Goal: Task Accomplishment & Management: Use online tool/utility

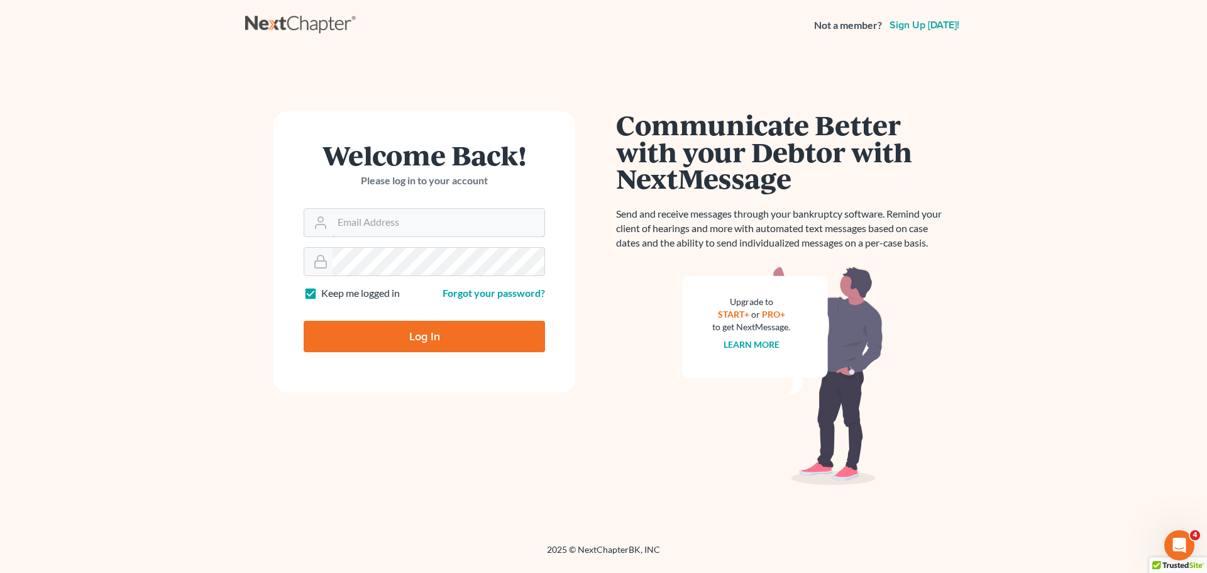
type input "[PERSON_NAME][EMAIL_ADDRESS][DOMAIN_NAME]"
click at [413, 334] on input "Log In" at bounding box center [424, 336] width 241 height 31
type input "Thinking..."
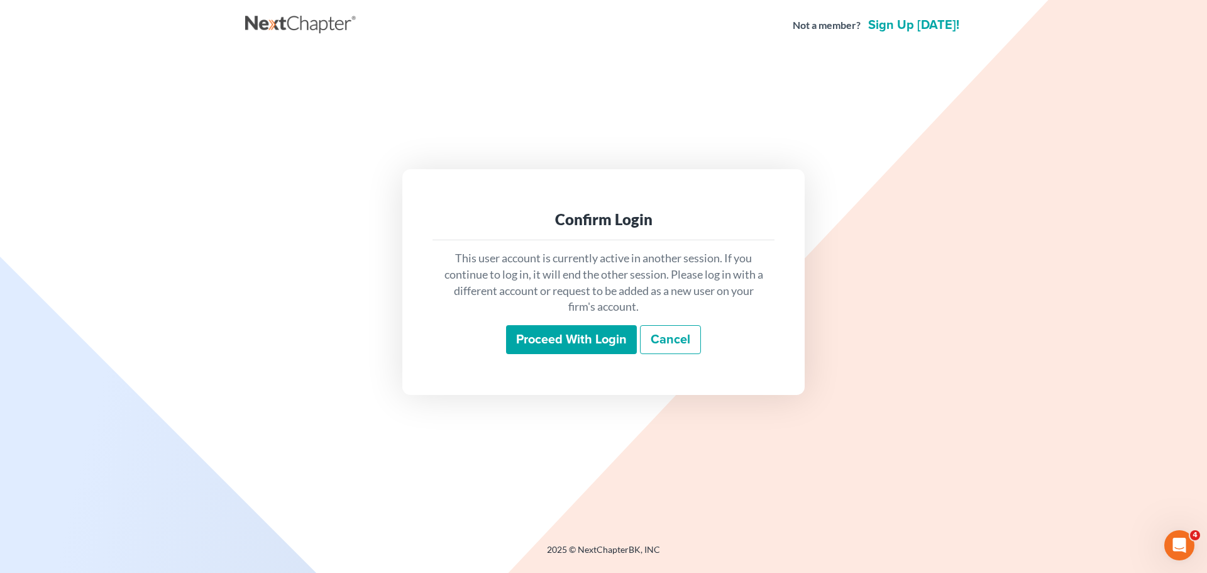
click at [577, 331] on input "Proceed with login" at bounding box center [571, 339] width 131 height 29
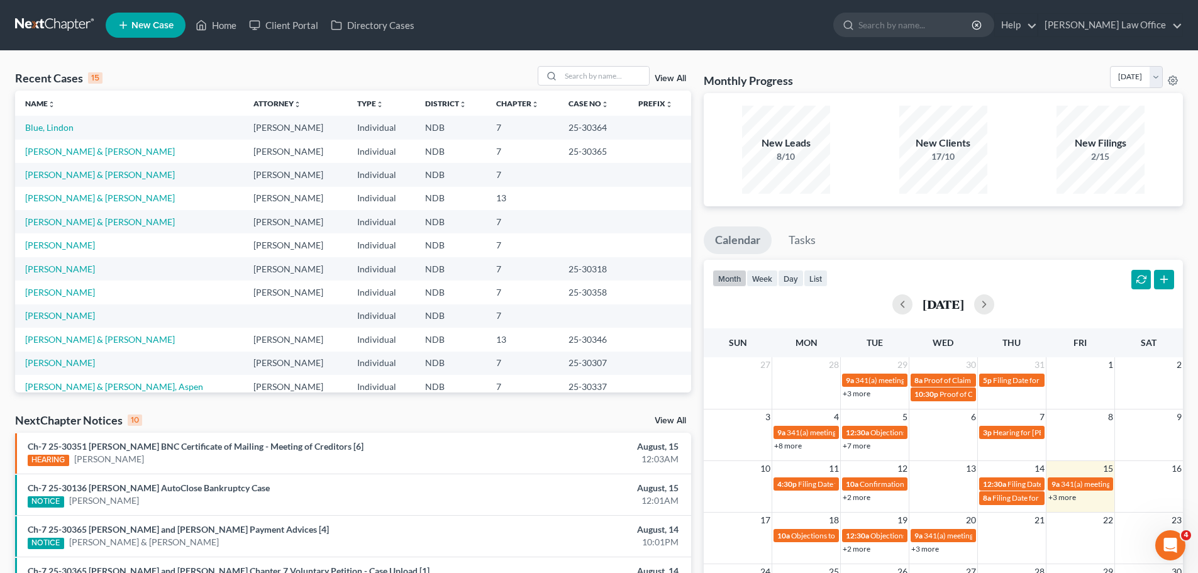
click at [97, 182] on td "Cristilli, Timothy & Carol" at bounding box center [129, 174] width 228 height 23
click at [88, 178] on link "Cristilli, Timothy & Carol" at bounding box center [100, 174] width 150 height 11
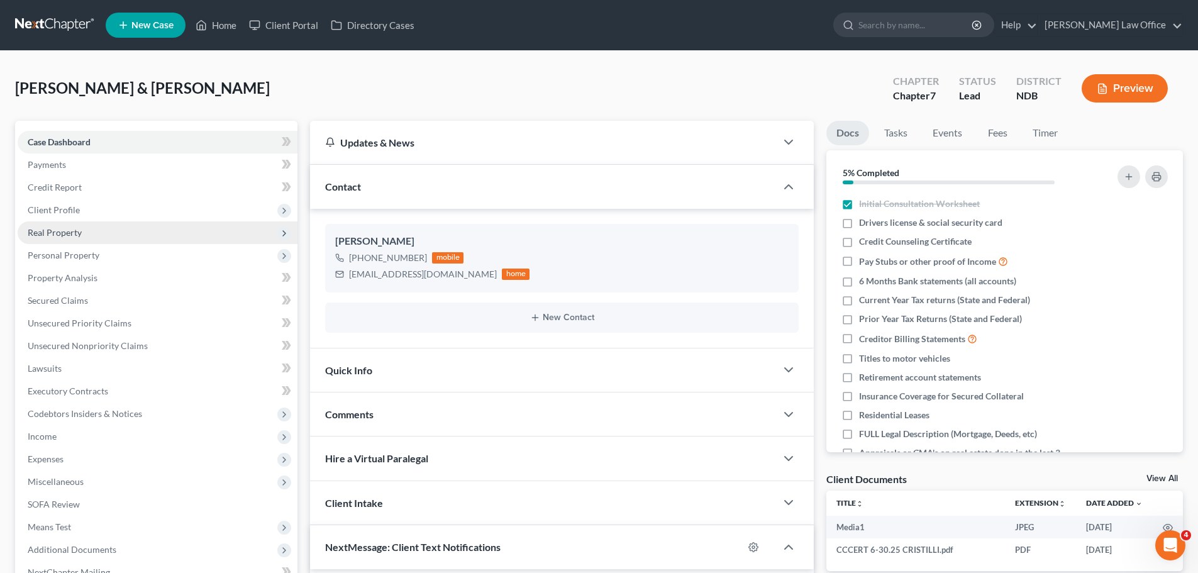
scroll to position [1378, 0]
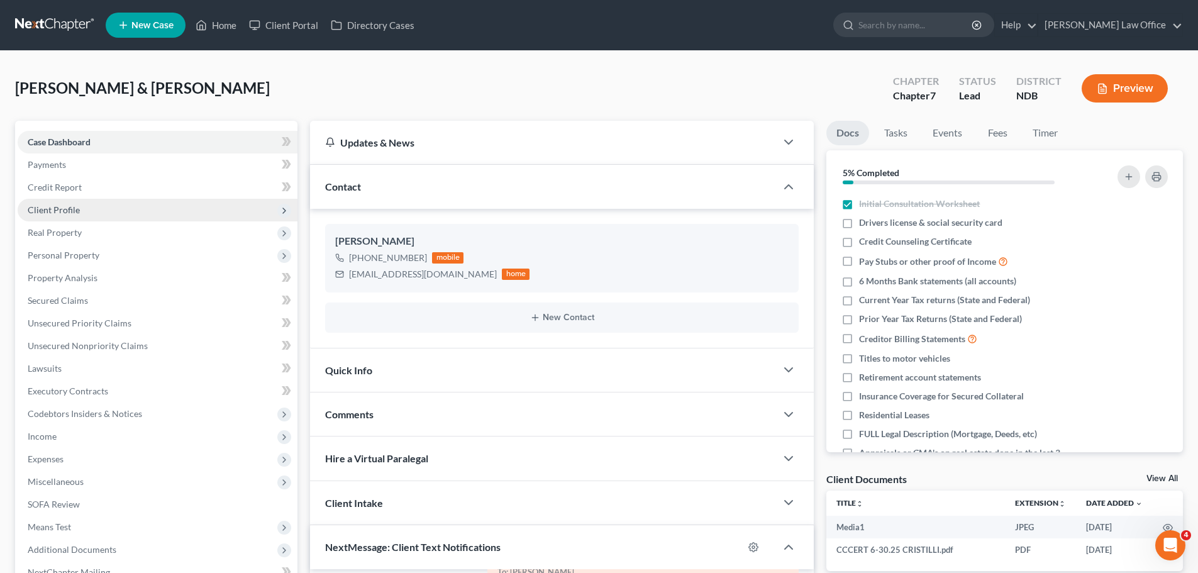
click at [62, 208] on span "Client Profile" at bounding box center [54, 209] width 52 height 11
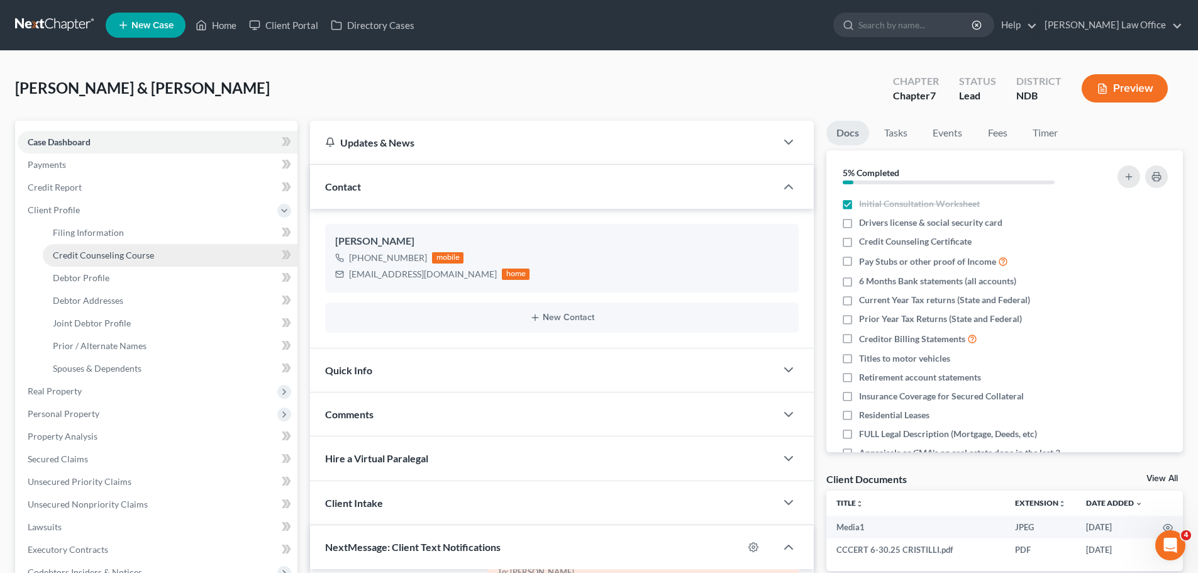
click at [94, 257] on span "Credit Counseling Course" at bounding box center [103, 255] width 101 height 11
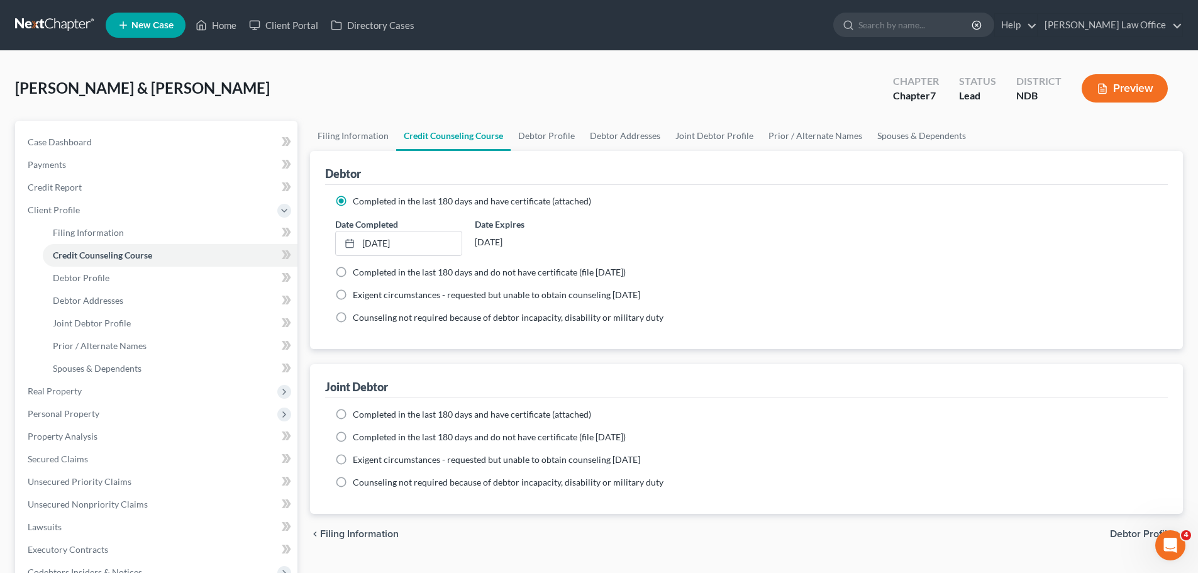
click at [353, 418] on label "Completed in the last 180 days and have certificate (attached)" at bounding box center [472, 414] width 238 height 13
click at [358, 416] on input "Completed in the last 180 days and have certificate (attached)" at bounding box center [362, 412] width 8 height 8
radio input "true"
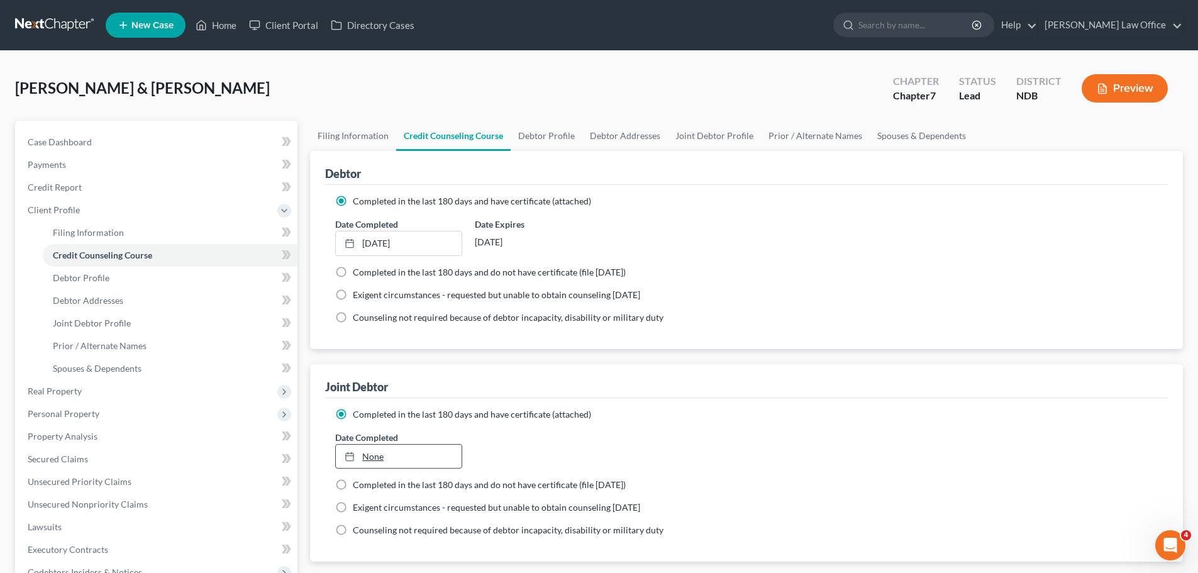
type input "8/15/2025"
click at [374, 458] on link "None" at bounding box center [398, 457] width 125 height 24
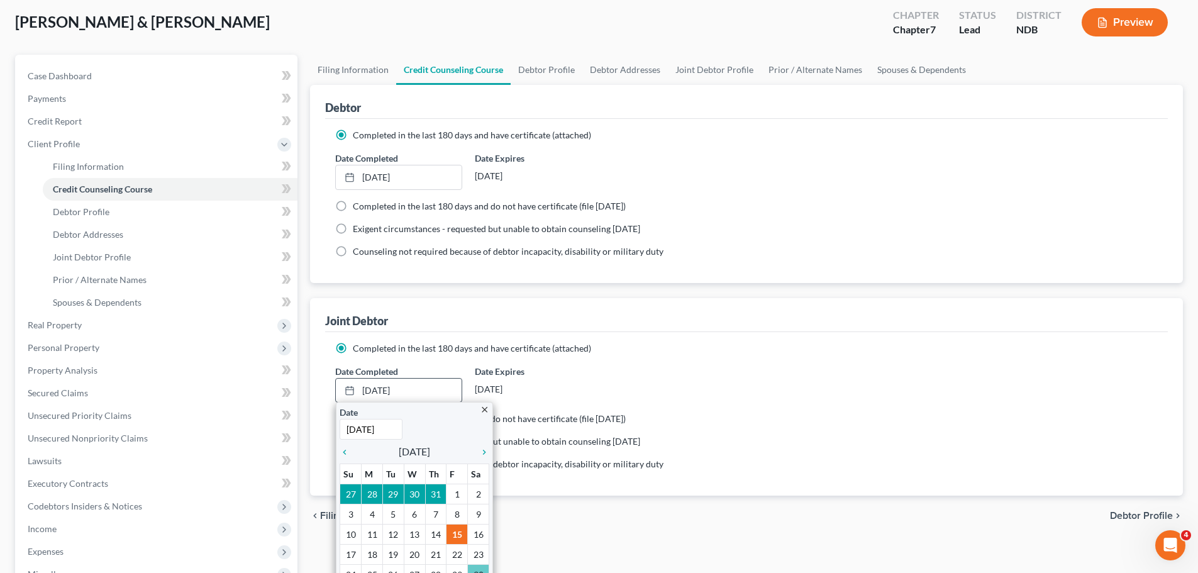
scroll to position [189, 0]
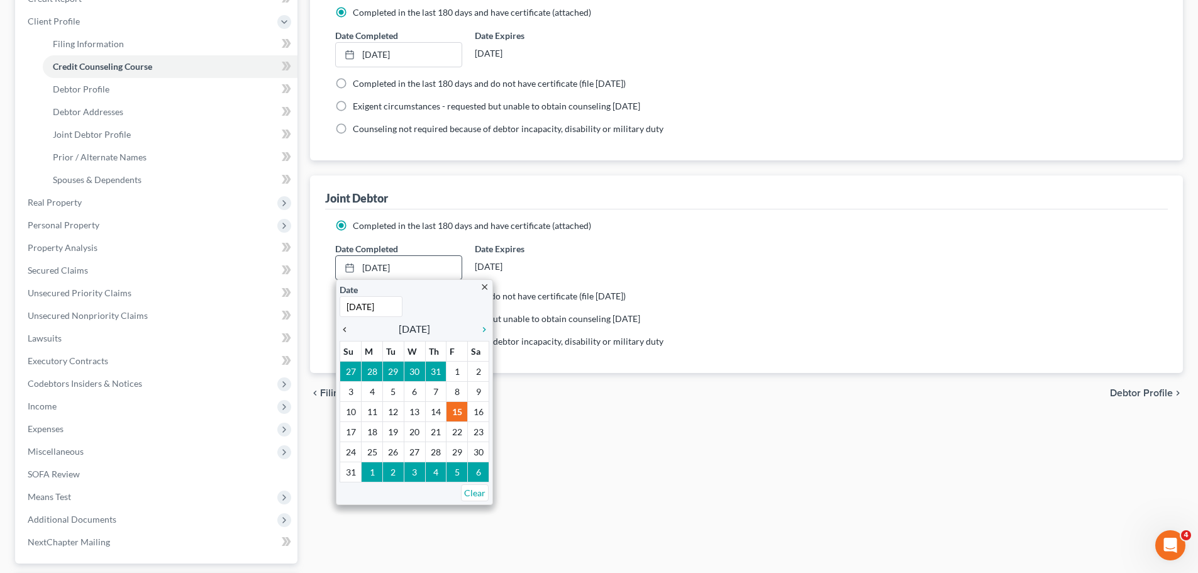
click at [348, 327] on icon "chevron_left" at bounding box center [348, 329] width 16 height 10
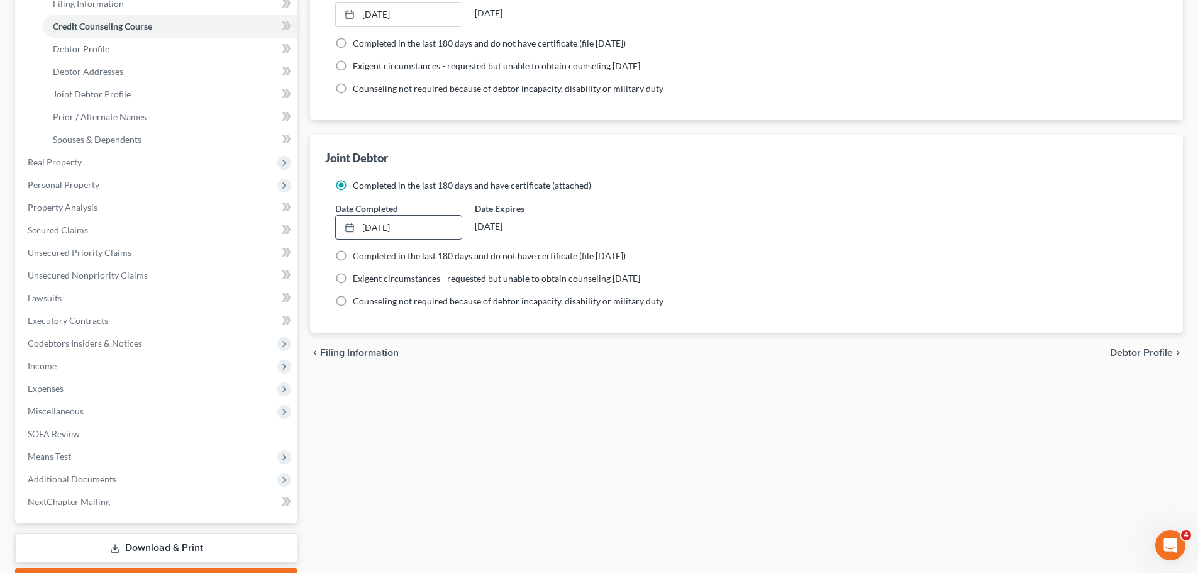
scroll to position [299, 0]
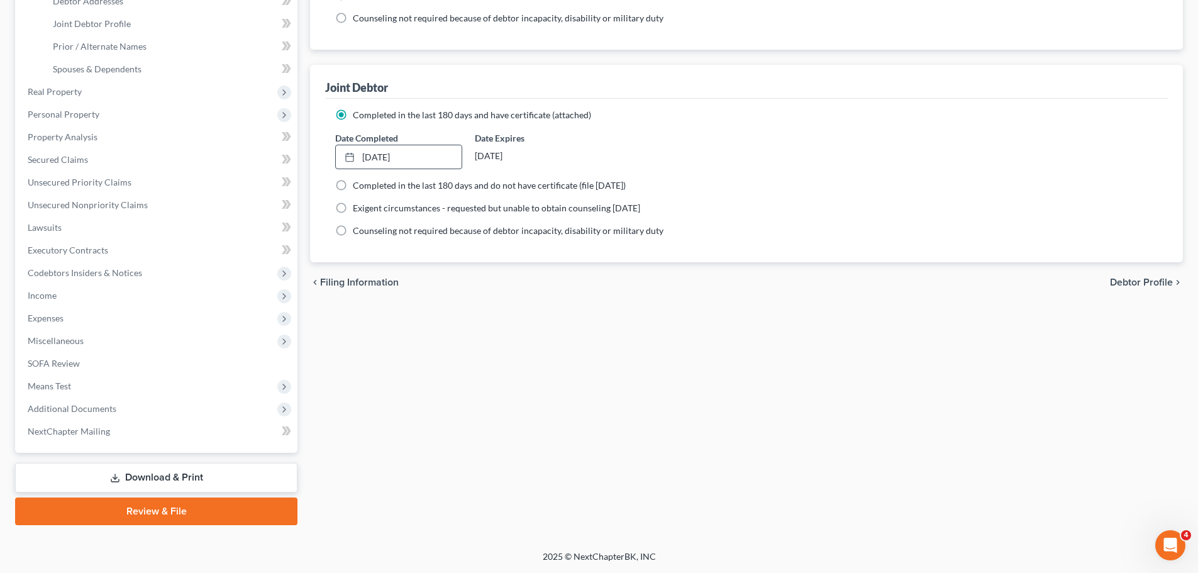
click at [152, 478] on link "Download & Print" at bounding box center [156, 478] width 282 height 30
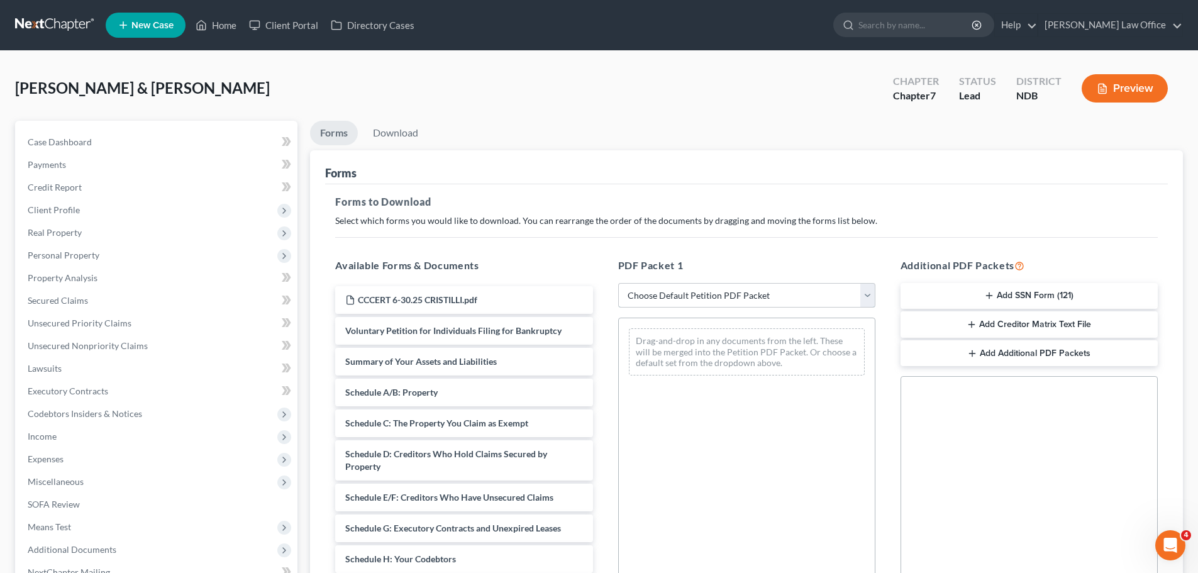
click at [865, 292] on select "Choose Default Petition PDF Packet Complete Bankruptcy Petition (all forms and …" at bounding box center [746, 295] width 257 height 25
select select "1"
click at [623, 283] on select "Choose Default Petition PDF Packet Complete Bankruptcy Petition (all forms and …" at bounding box center [746, 295] width 257 height 25
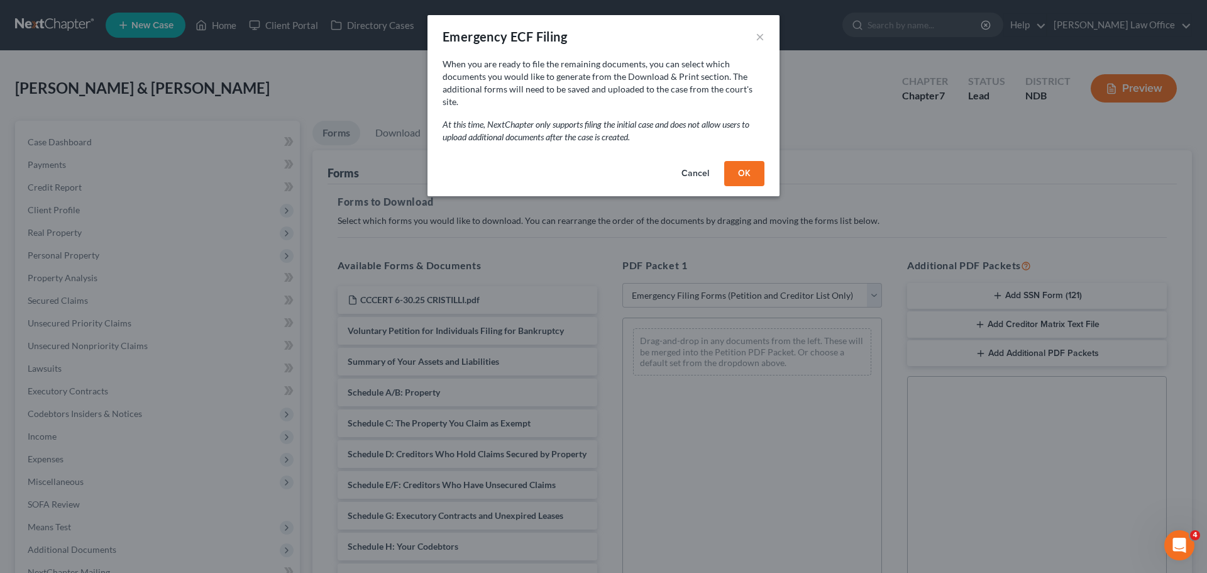
click at [741, 164] on button "OK" at bounding box center [744, 173] width 40 height 25
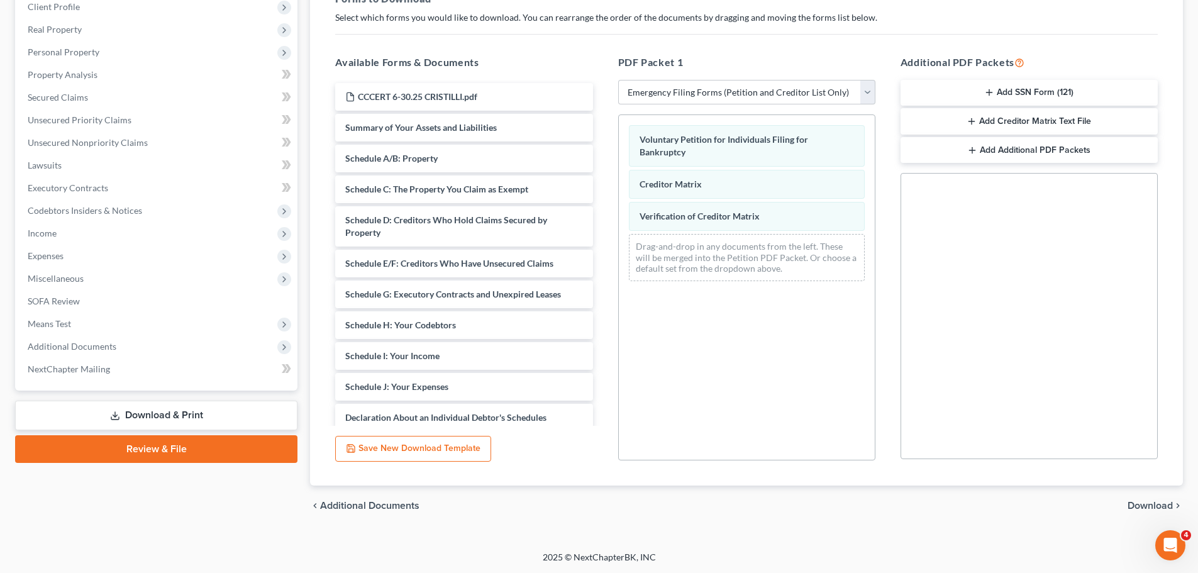
scroll to position [204, 0]
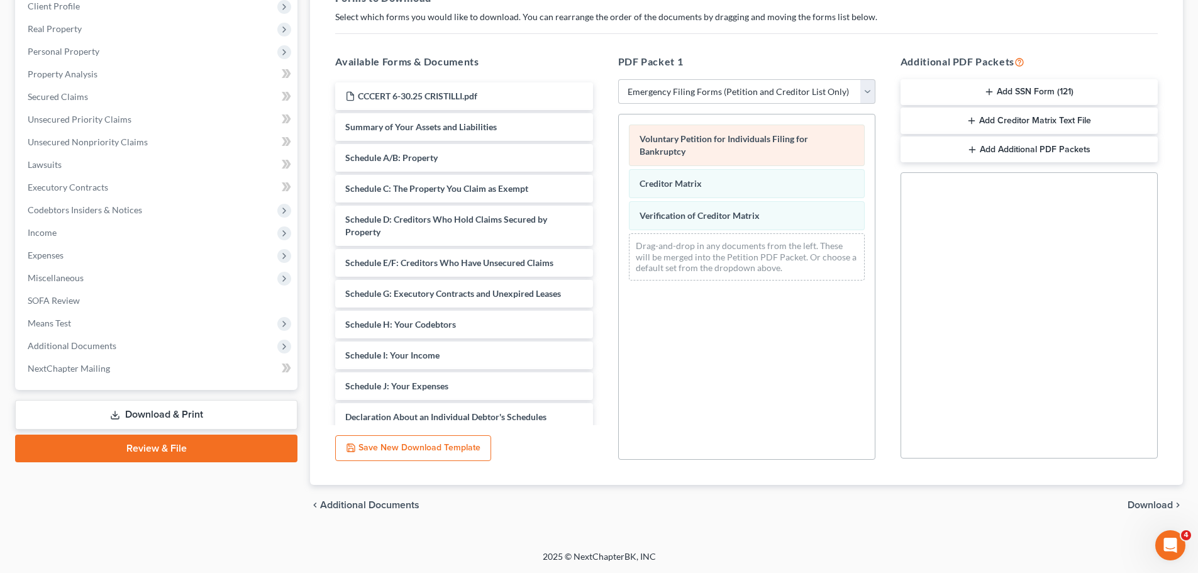
click at [699, 144] on div "Voluntary Petition for Individuals Filing for Bankruptcy Creditor Matrix Verifi…" at bounding box center [747, 202] width 256 height 176
click at [1157, 506] on span "Download" at bounding box center [1150, 505] width 45 height 10
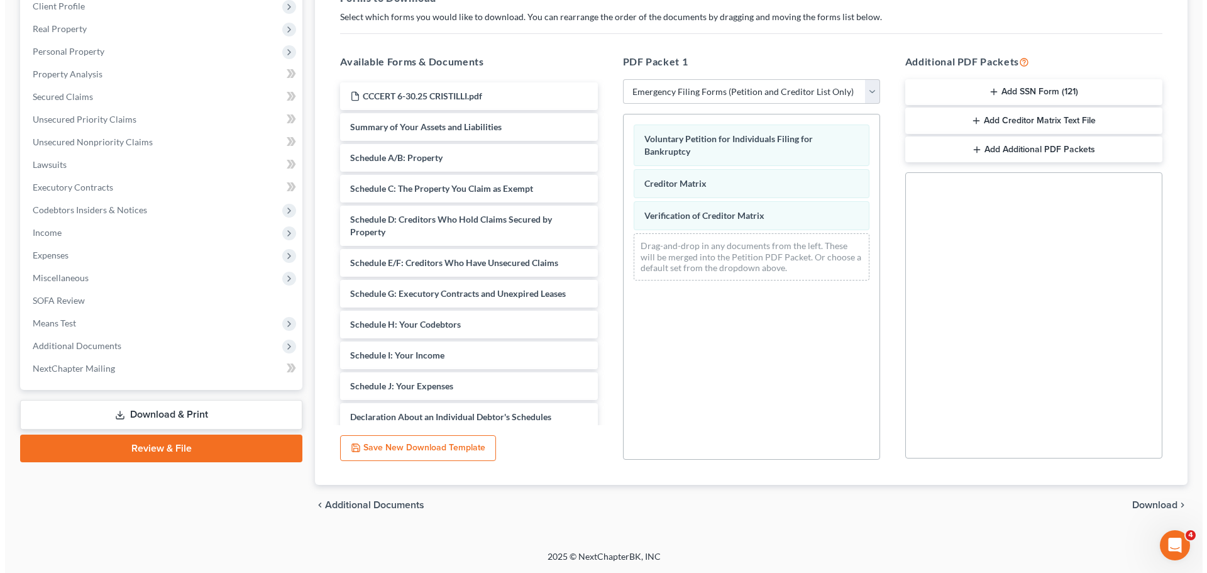
scroll to position [141, 0]
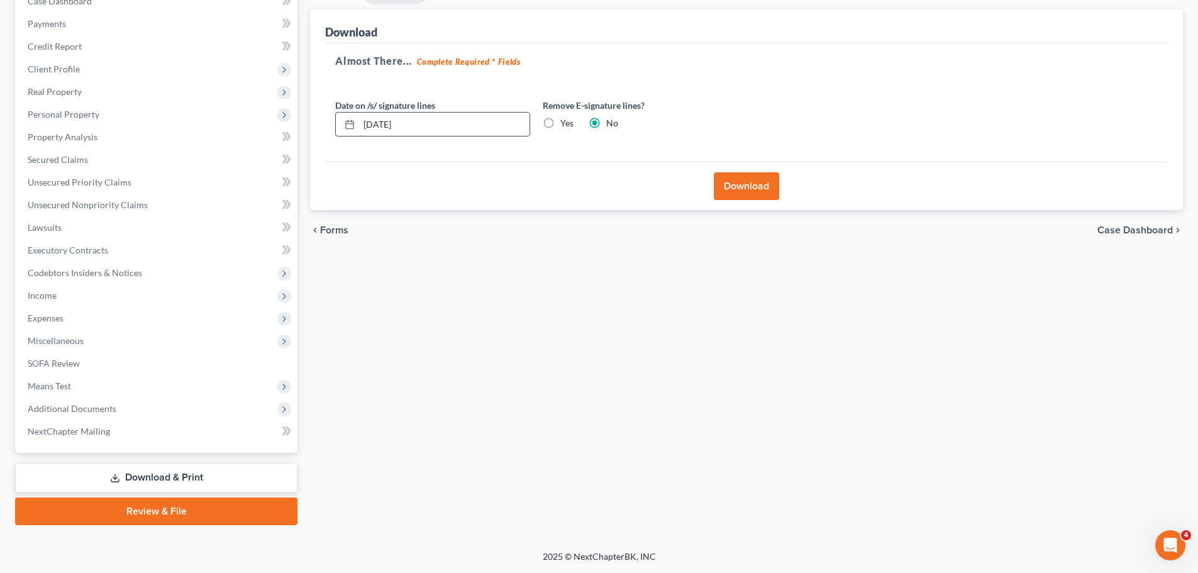
drag, startPoint x: 549, startPoint y: 121, endPoint x: 518, endPoint y: 123, distance: 30.8
click at [560, 122] on label "Yes" at bounding box center [566, 123] width 13 height 13
click at [565, 122] on input "Yes" at bounding box center [569, 121] width 8 height 8
radio input "true"
radio input "false"
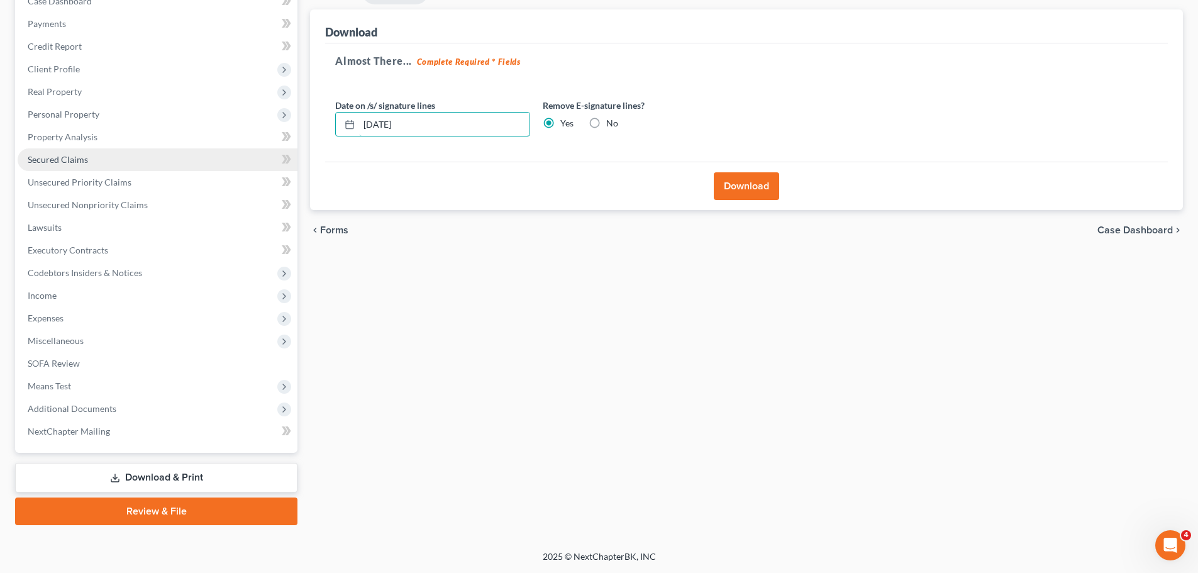
drag, startPoint x: 292, startPoint y: 150, endPoint x: 211, endPoint y: 150, distance: 81.1
click at [211, 150] on div "Petition Navigation Case Dashboard Payments Invoices Payments Payments Credit R…" at bounding box center [599, 252] width 1180 height 545
drag, startPoint x: 416, startPoint y: 125, endPoint x: 328, endPoint y: 128, distance: 88.7
click at [328, 128] on div "Almost There... Complete Required * Fields Date on /s/ signature lines 08/15/20…" at bounding box center [746, 102] width 843 height 119
click at [738, 186] on button "Download" at bounding box center [746, 186] width 65 height 28
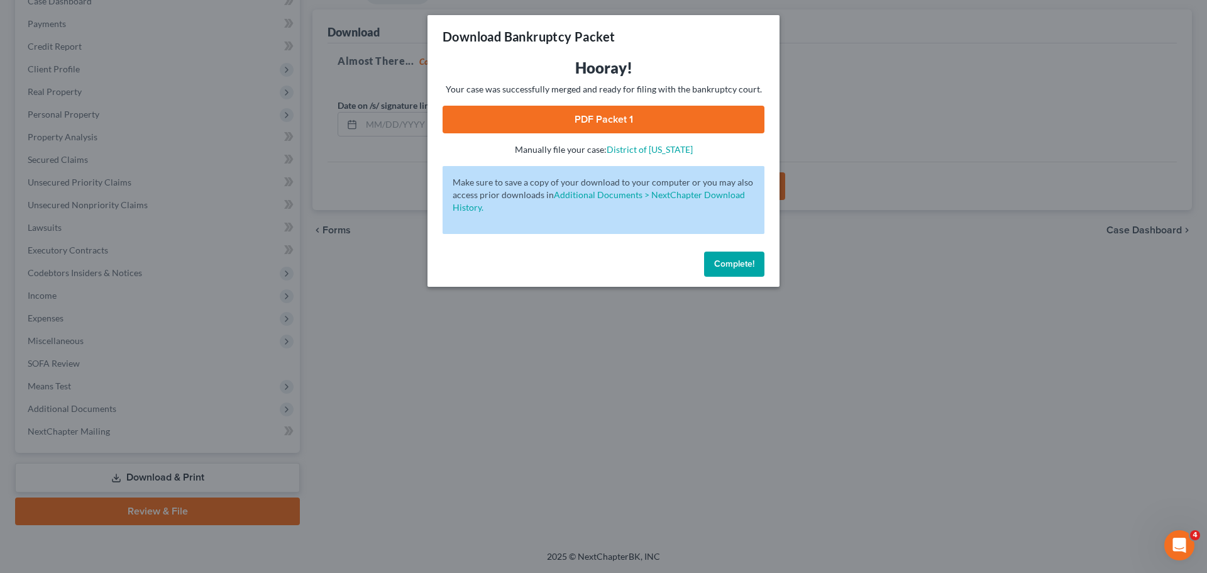
click at [615, 120] on link "PDF Packet 1" at bounding box center [604, 120] width 322 height 28
